Goal: Task Accomplishment & Management: Manage account settings

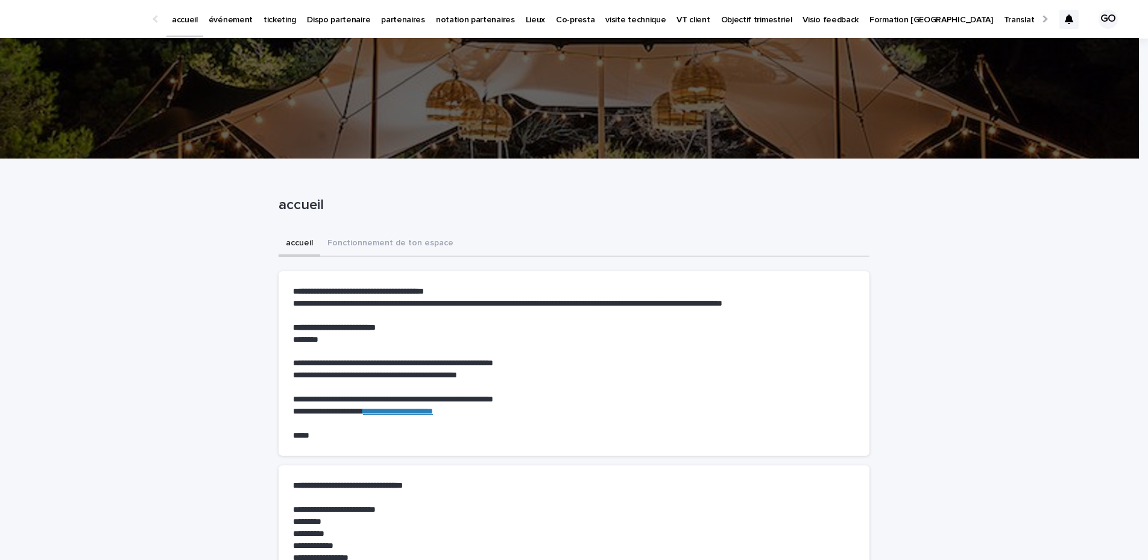
click at [1059, 26] on div at bounding box center [1068, 19] width 19 height 19
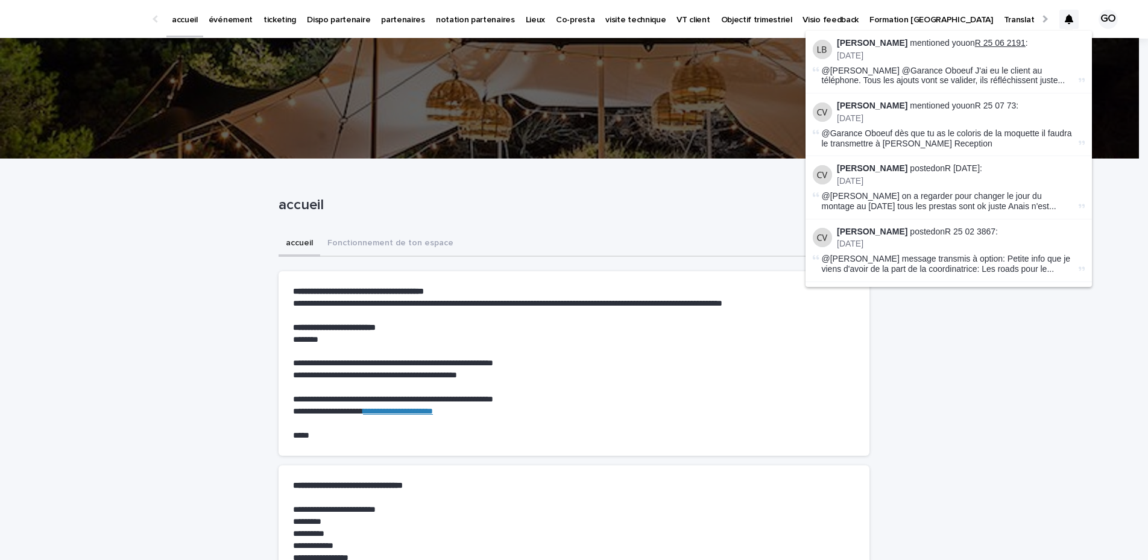
click at [980, 47] on link "R 25 06 2191" at bounding box center [1000, 43] width 51 height 10
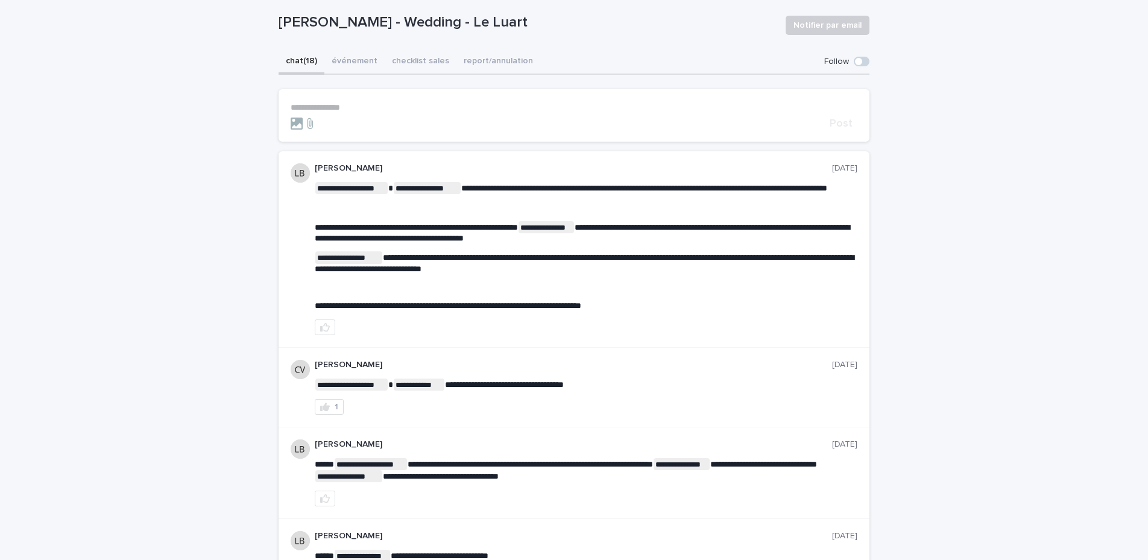
scroll to position [92, 0]
click at [369, 112] on form "**********" at bounding box center [574, 115] width 567 height 27
click at [360, 106] on p "**********" at bounding box center [574, 107] width 567 height 10
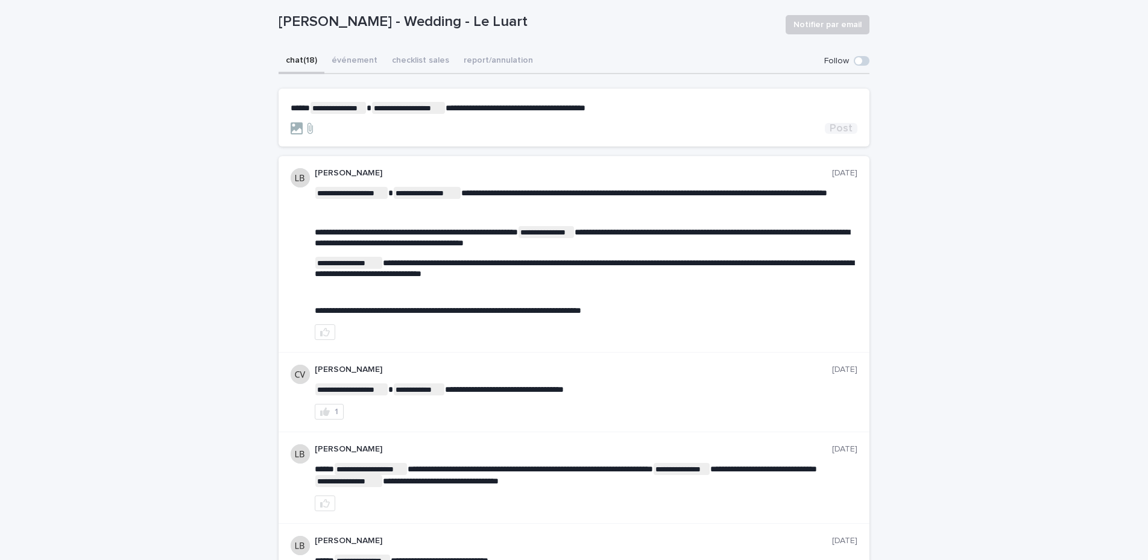
drag, startPoint x: 861, startPoint y: 58, endPoint x: 835, endPoint y: 130, distance: 77.1
click at [835, 130] on span "Post" at bounding box center [841, 128] width 23 height 11
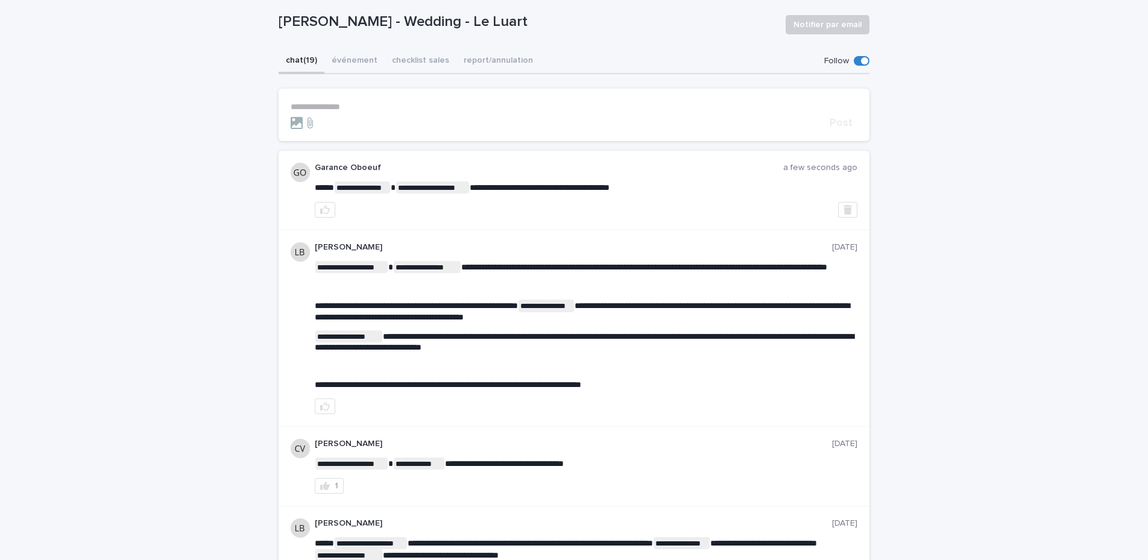
click at [854, 60] on span at bounding box center [862, 61] width 16 height 10
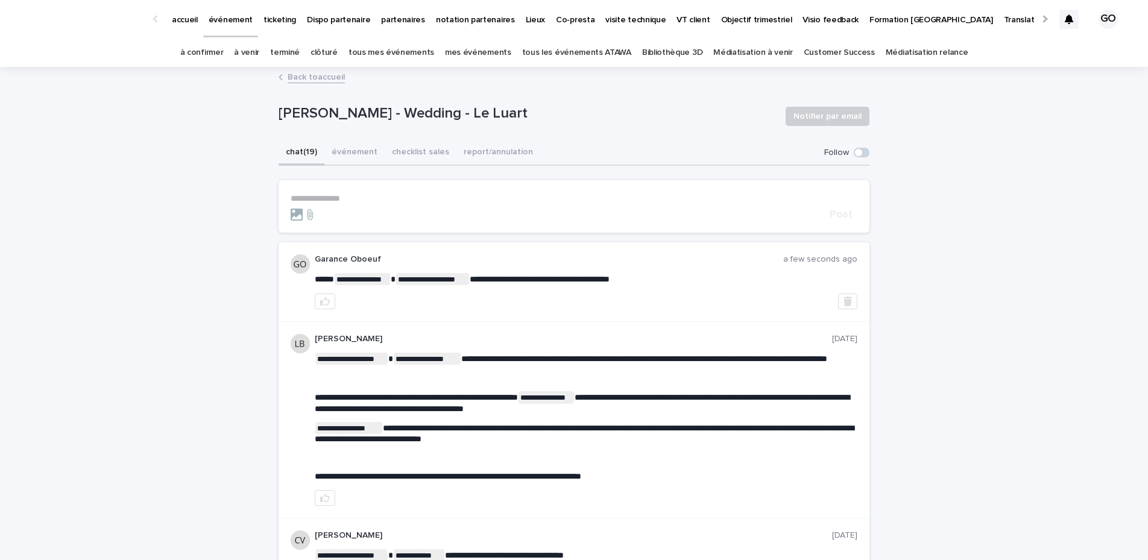
click at [253, 53] on link "à venir" at bounding box center [246, 53] width 25 height 28
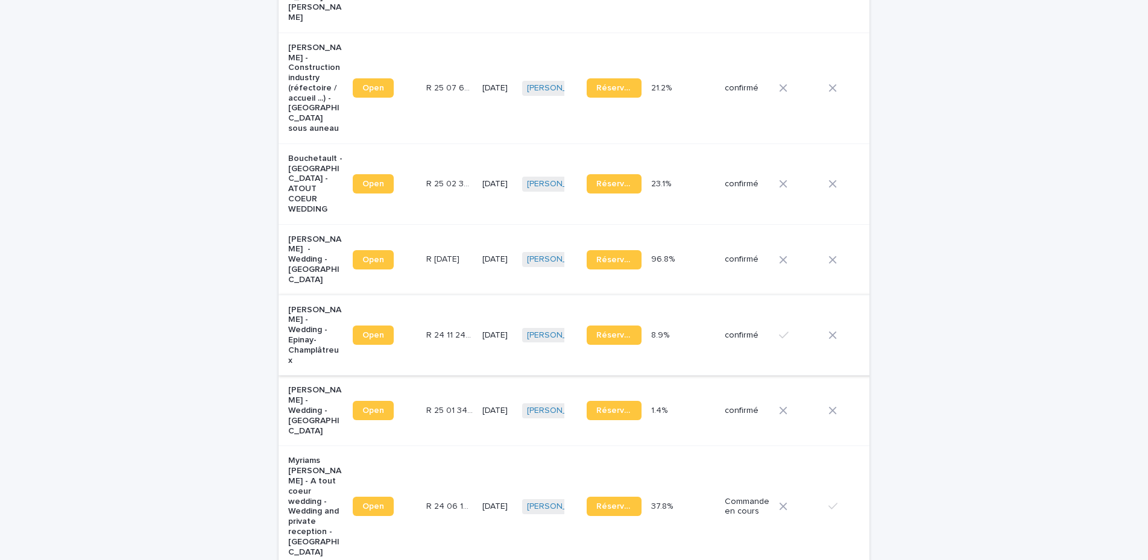
scroll to position [453, 0]
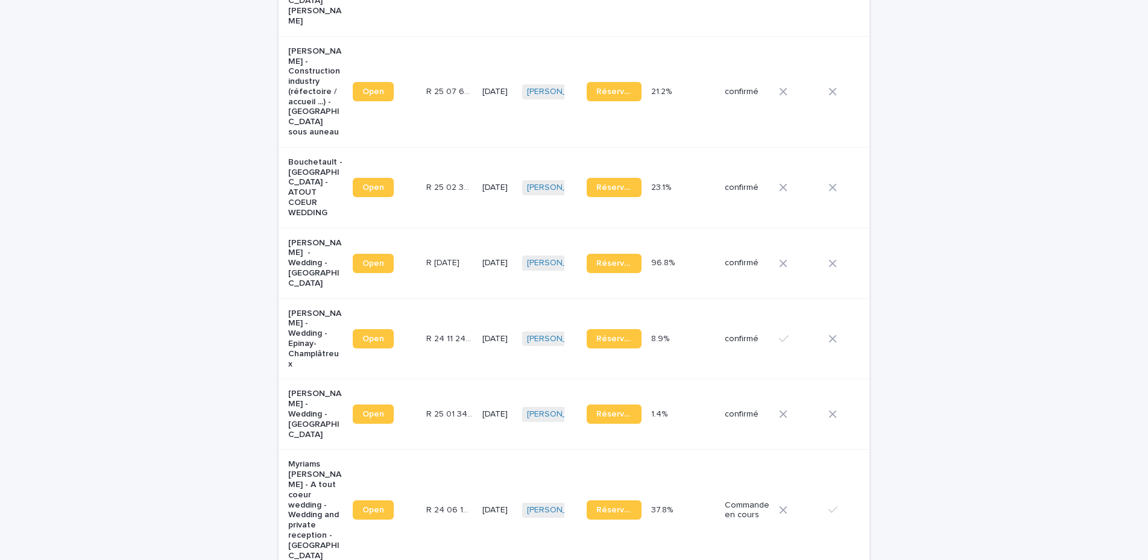
click at [307, 389] on p "[PERSON_NAME] - Wedding - [GEOGRAPHIC_DATA]" at bounding box center [315, 414] width 55 height 51
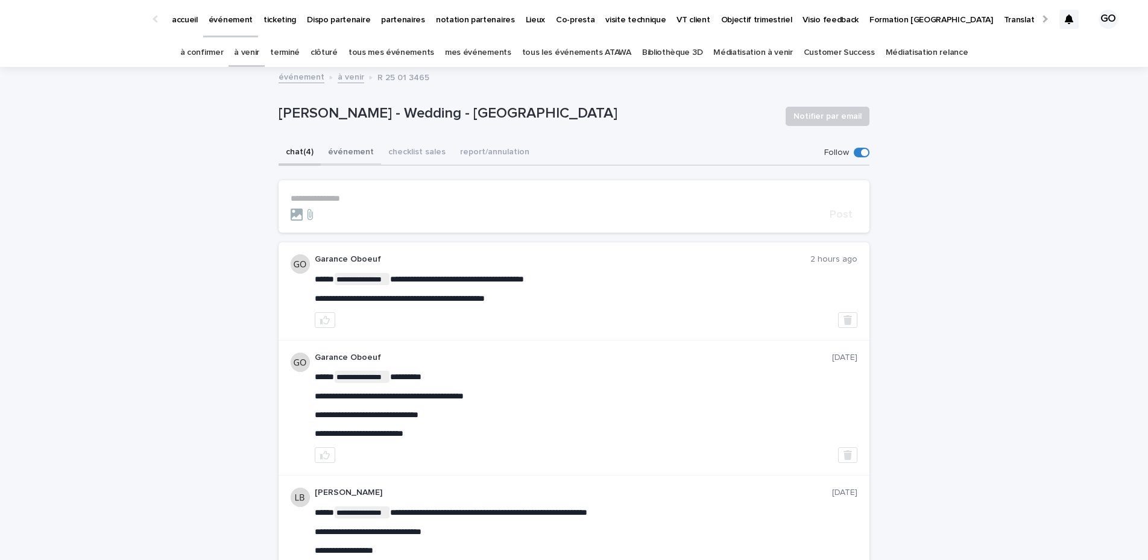
click at [347, 155] on button "événement" at bounding box center [351, 153] width 60 height 25
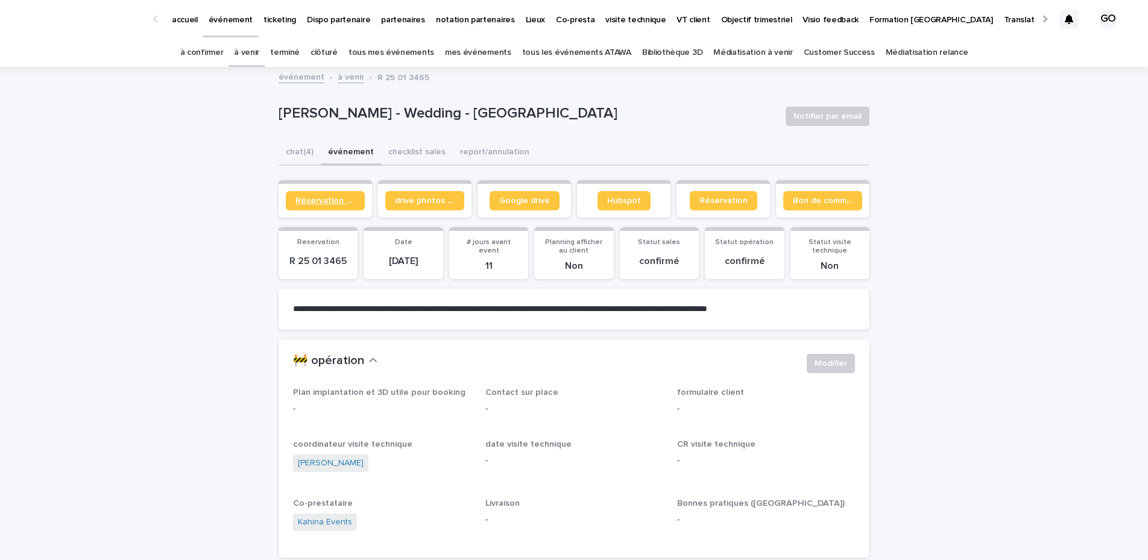
click at [317, 206] on link "Réservation client" at bounding box center [325, 200] width 79 height 19
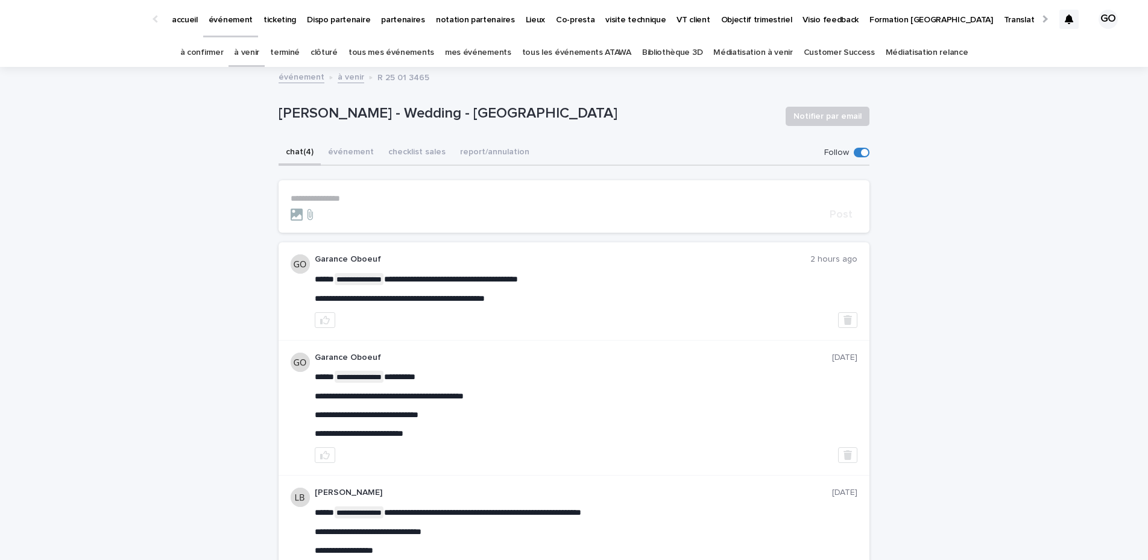
click at [297, 150] on button "chat (4)" at bounding box center [300, 153] width 42 height 25
click at [251, 57] on div "à venir" at bounding box center [247, 53] width 36 height 28
click at [251, 57] on link "à venir" at bounding box center [246, 53] width 25 height 28
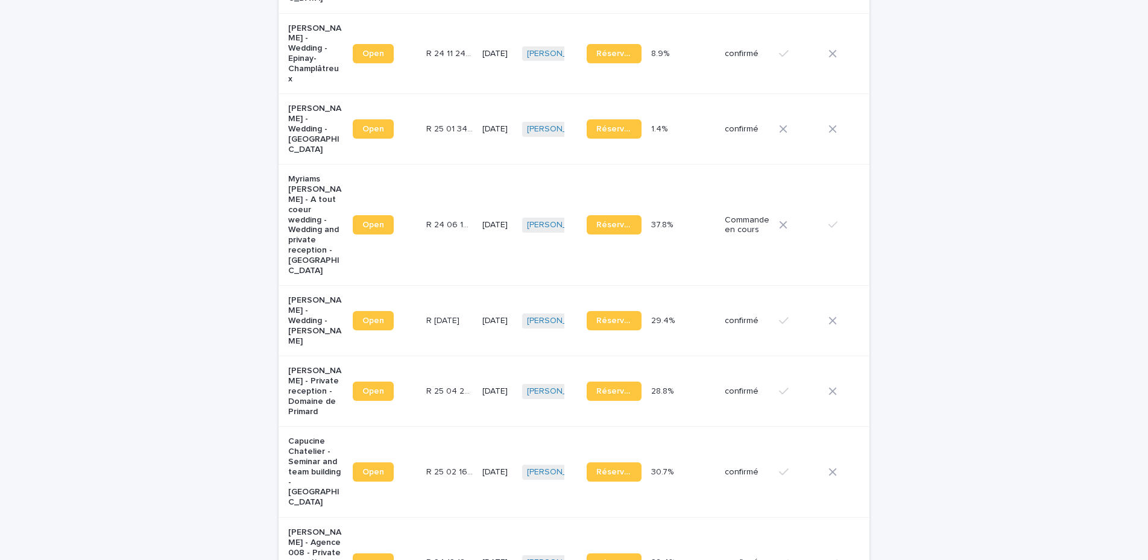
scroll to position [739, 0]
click at [306, 295] on p "[PERSON_NAME] - Wedding - [PERSON_NAME]" at bounding box center [315, 320] width 55 height 51
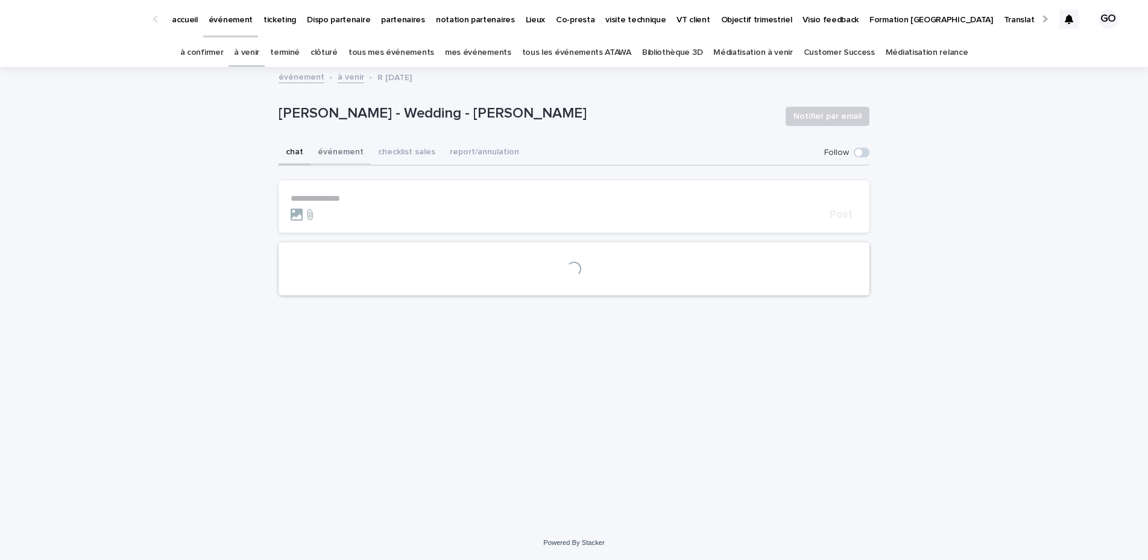
click at [341, 142] on button "événement" at bounding box center [341, 153] width 60 height 25
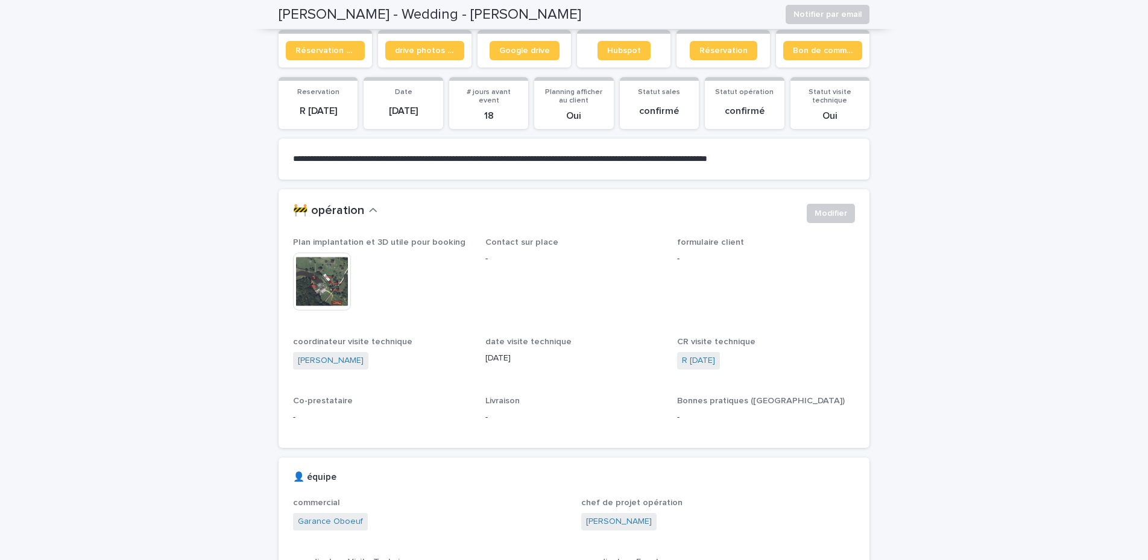
scroll to position [151, 0]
click at [322, 47] on span "Réservation client" at bounding box center [325, 50] width 60 height 8
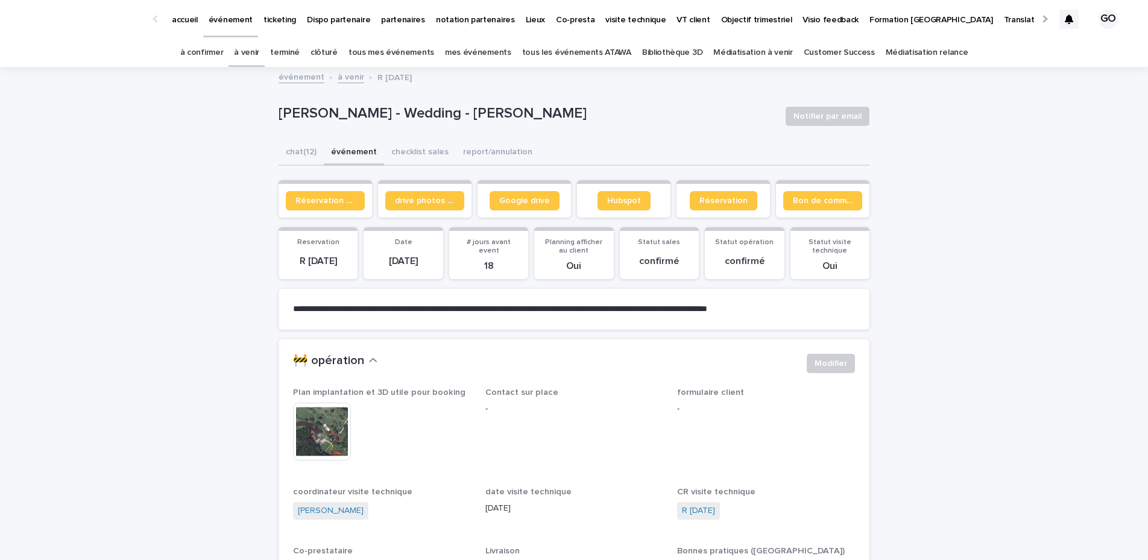
click at [1065, 15] on icon at bounding box center [1069, 19] width 8 height 10
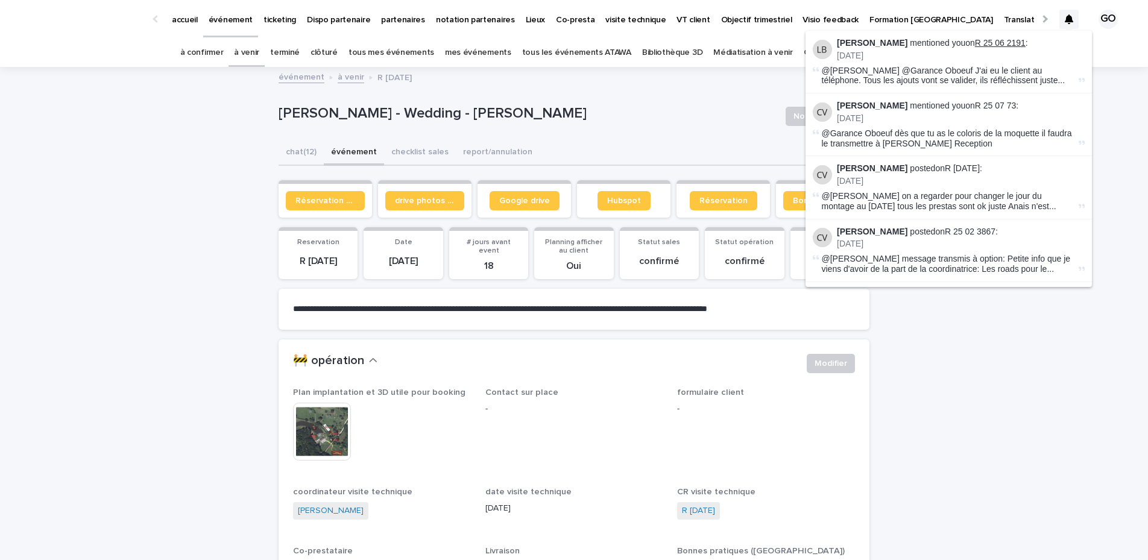
click at [975, 44] on link "R 25 06 2191" at bounding box center [1000, 43] width 51 height 10
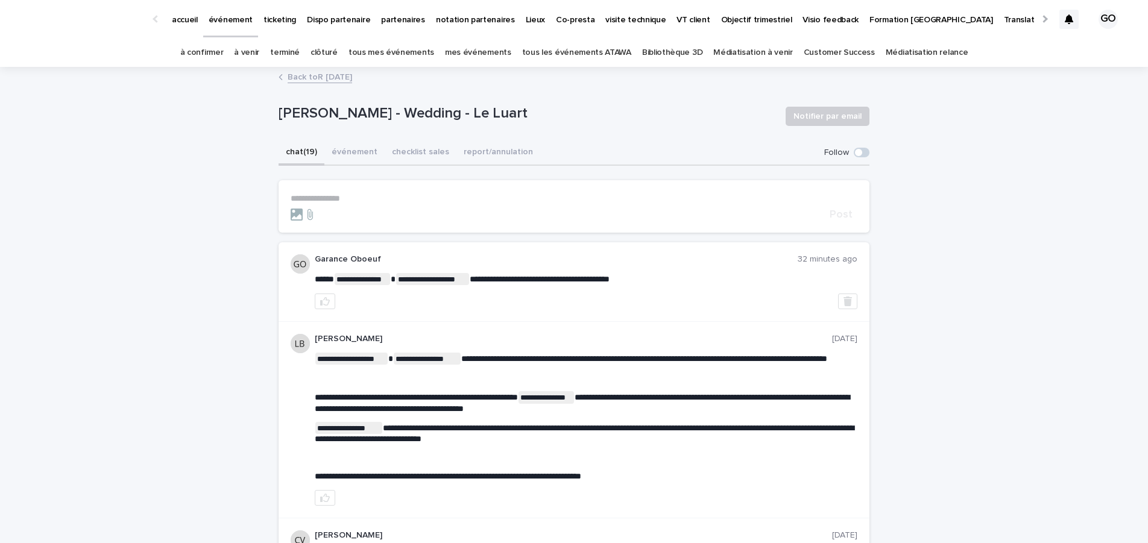
click at [229, 18] on p "événement" at bounding box center [231, 12] width 44 height 25
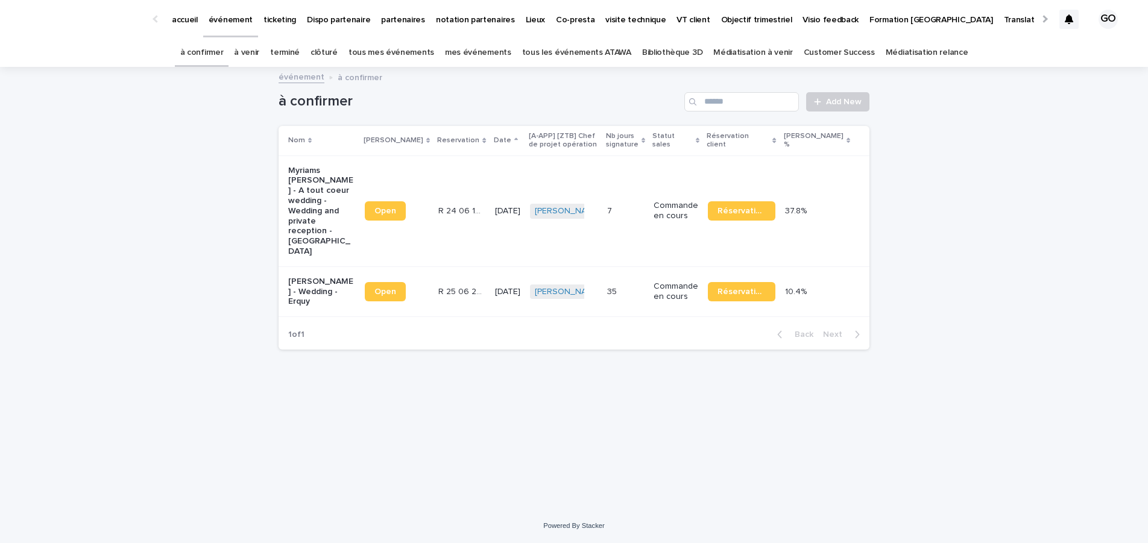
click at [259, 56] on link "à venir" at bounding box center [246, 53] width 25 height 28
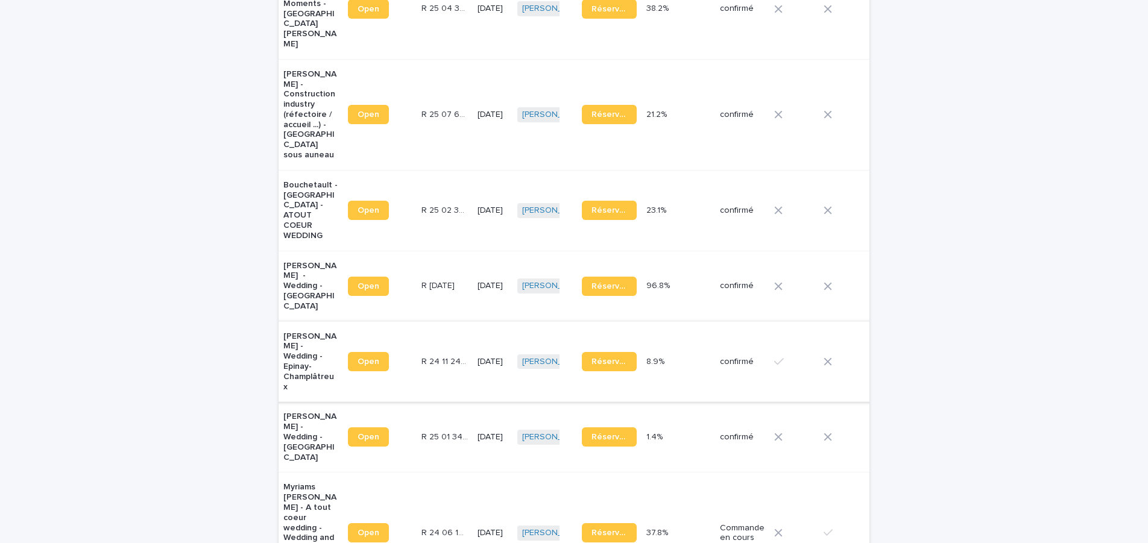
scroll to position [431, 0]
click at [290, 411] on p "[PERSON_NAME] - Wedding - [GEOGRAPHIC_DATA]" at bounding box center [310, 436] width 55 height 51
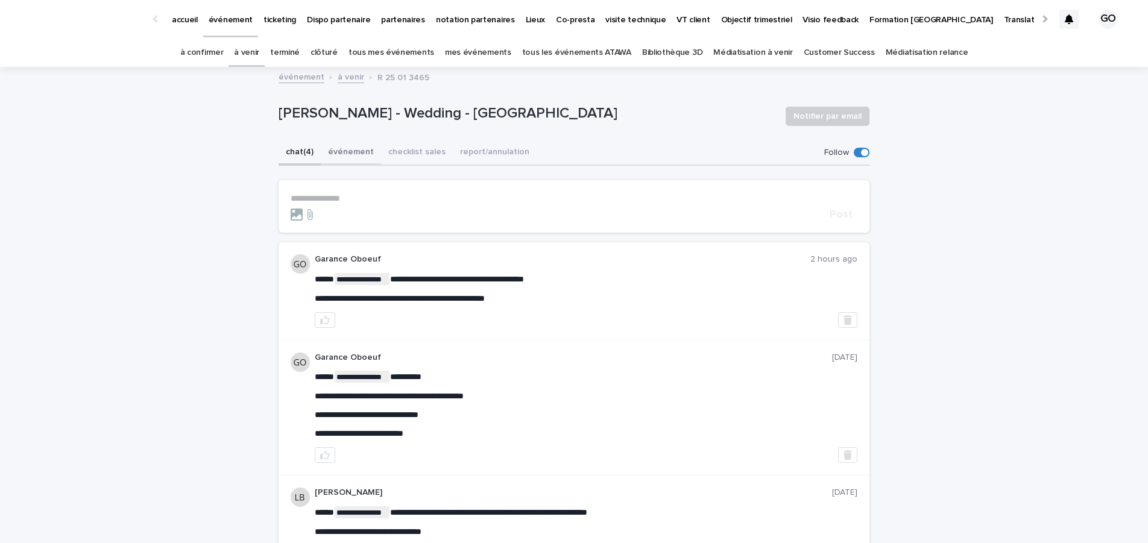
click at [359, 150] on button "événement" at bounding box center [351, 153] width 60 height 25
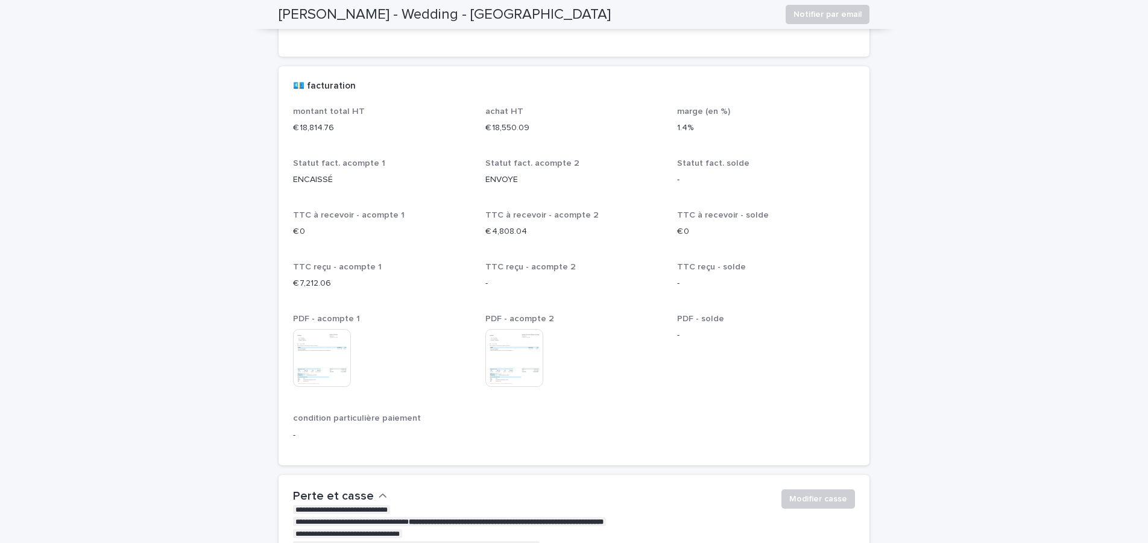
scroll to position [2094, 0]
click at [502, 337] on img at bounding box center [514, 359] width 58 height 58
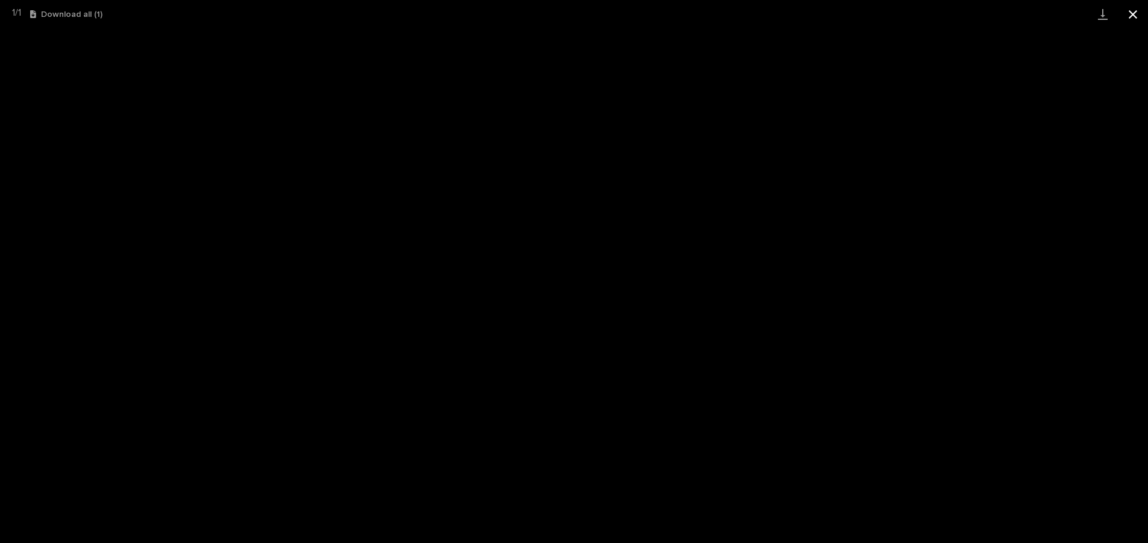
click at [1128, 17] on button "Close gallery" at bounding box center [1133, 14] width 30 height 28
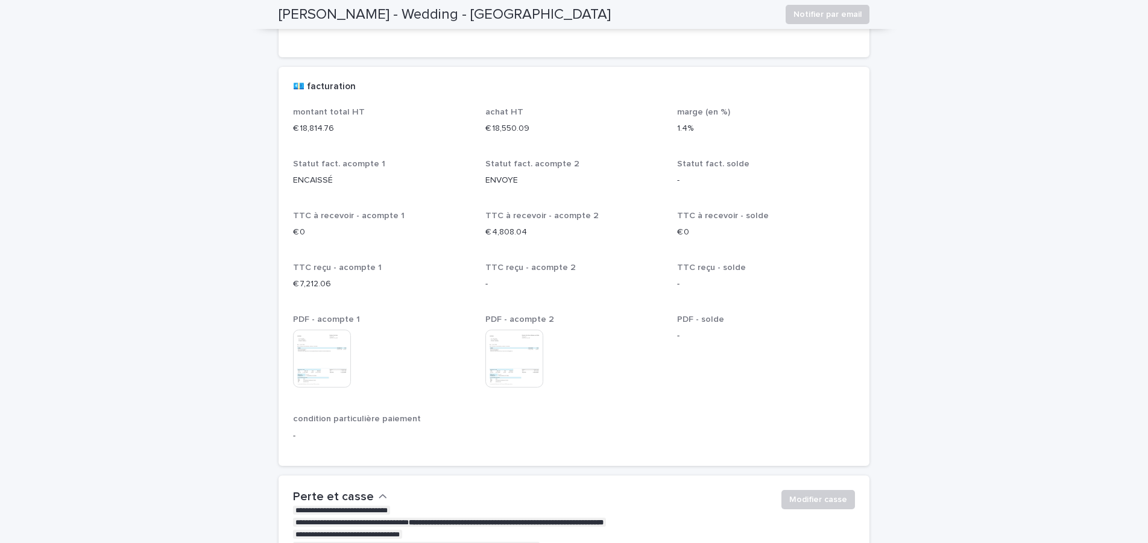
click at [517, 339] on img at bounding box center [514, 359] width 58 height 58
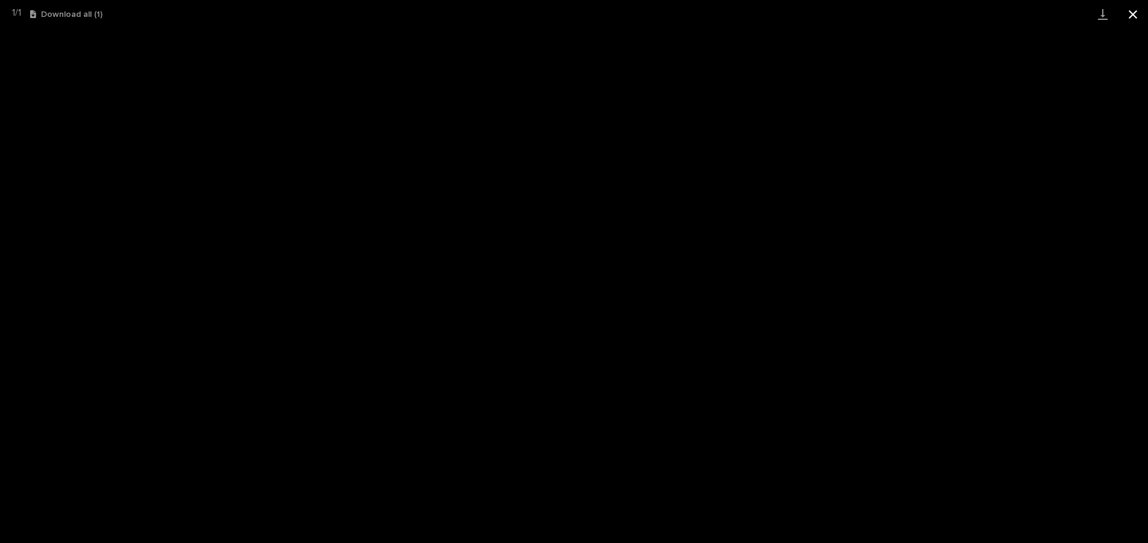
click at [1137, 16] on button "Close gallery" at bounding box center [1133, 14] width 30 height 28
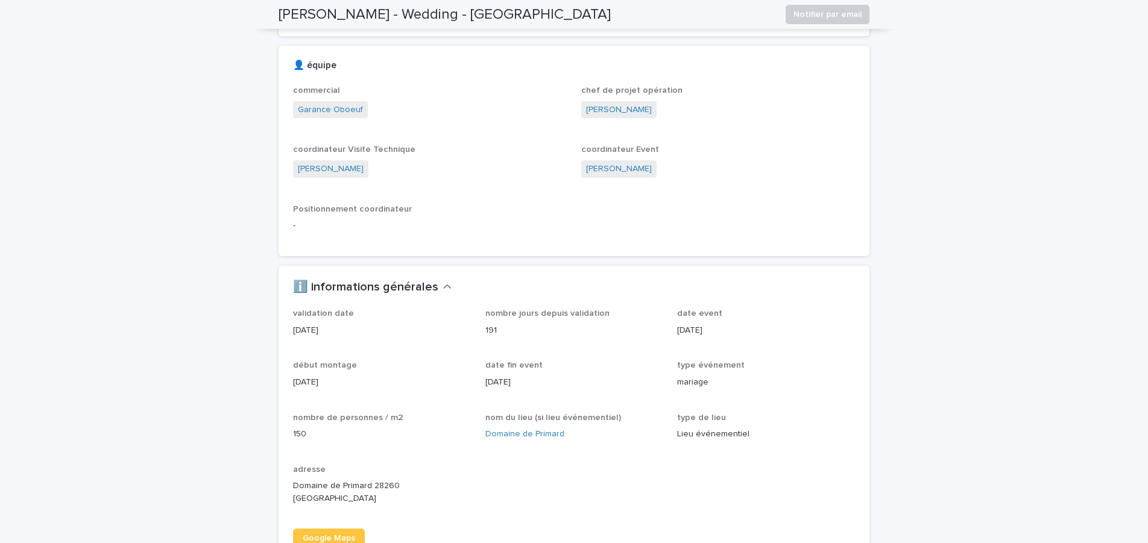
scroll to position [0, 0]
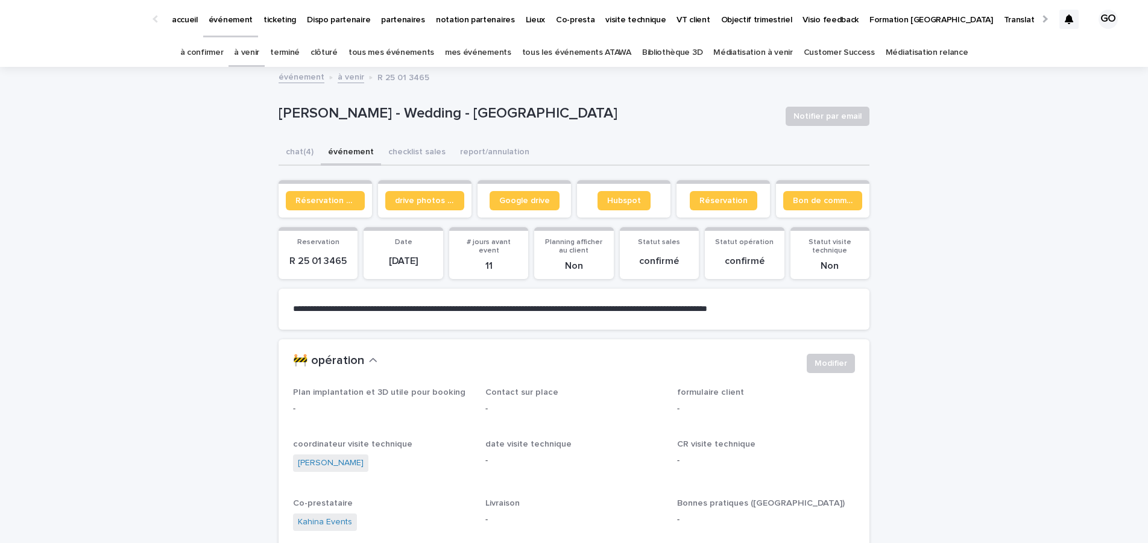
click at [259, 55] on link "à venir" at bounding box center [246, 53] width 25 height 28
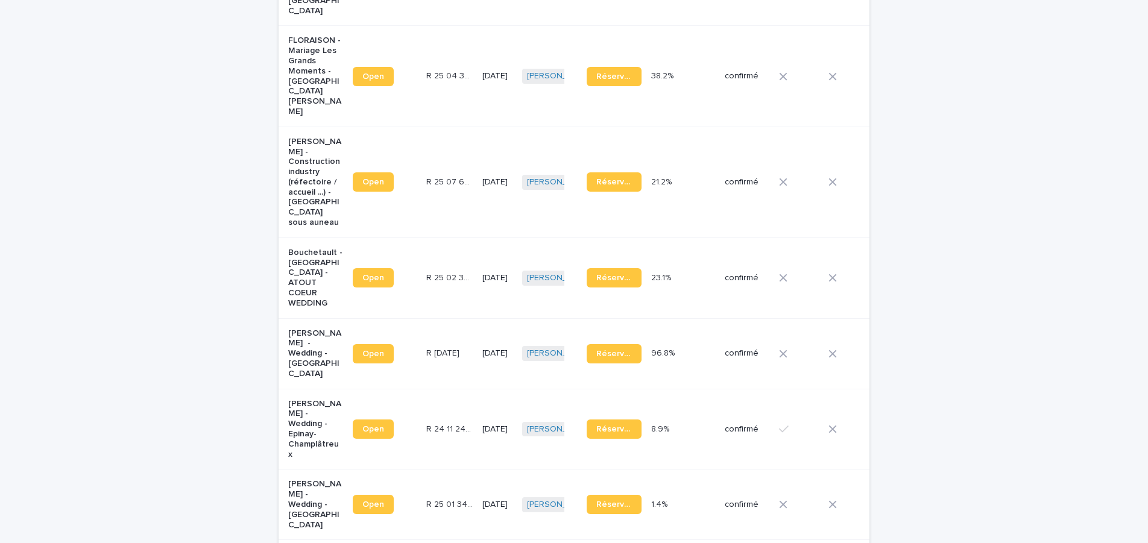
scroll to position [364, 0]
click at [291, 247] on p "Bouchetault - [GEOGRAPHIC_DATA] - ATOUT COEUR WEDDING" at bounding box center [315, 277] width 55 height 61
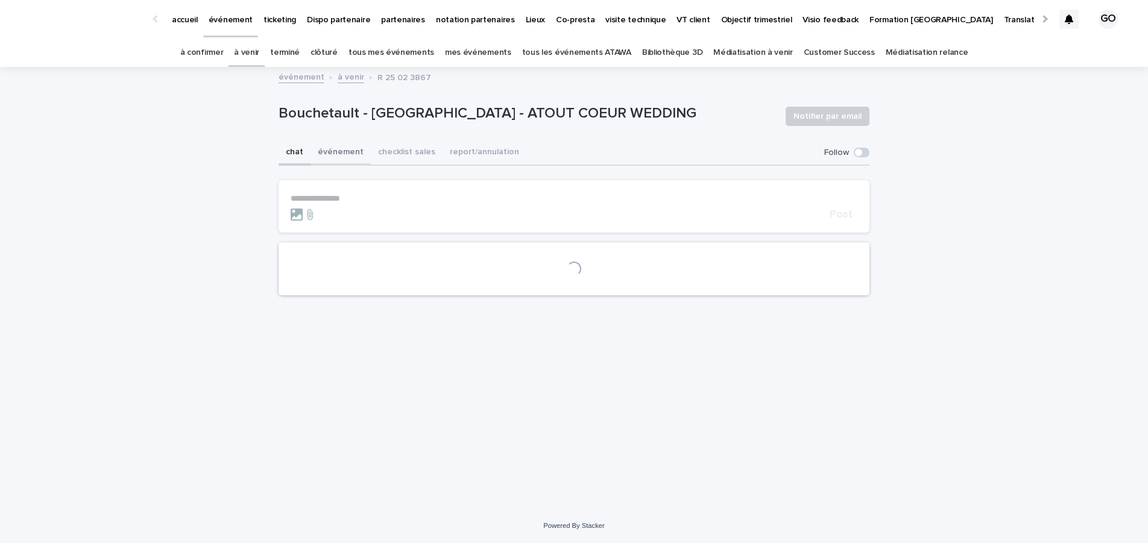
click at [342, 156] on button "événement" at bounding box center [341, 153] width 60 height 25
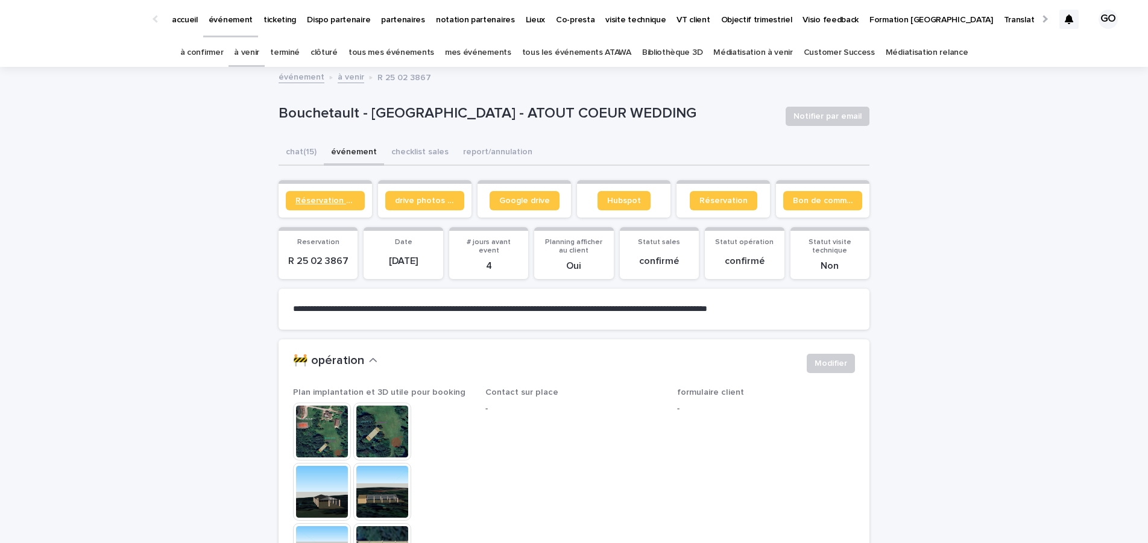
drag, startPoint x: 334, startPoint y: 159, endPoint x: 324, endPoint y: 194, distance: 36.9
click at [324, 194] on link "Réservation client" at bounding box center [325, 200] width 79 height 19
click at [709, 195] on link "Réservation" at bounding box center [724, 200] width 68 height 19
